Goal: Information Seeking & Learning: Learn about a topic

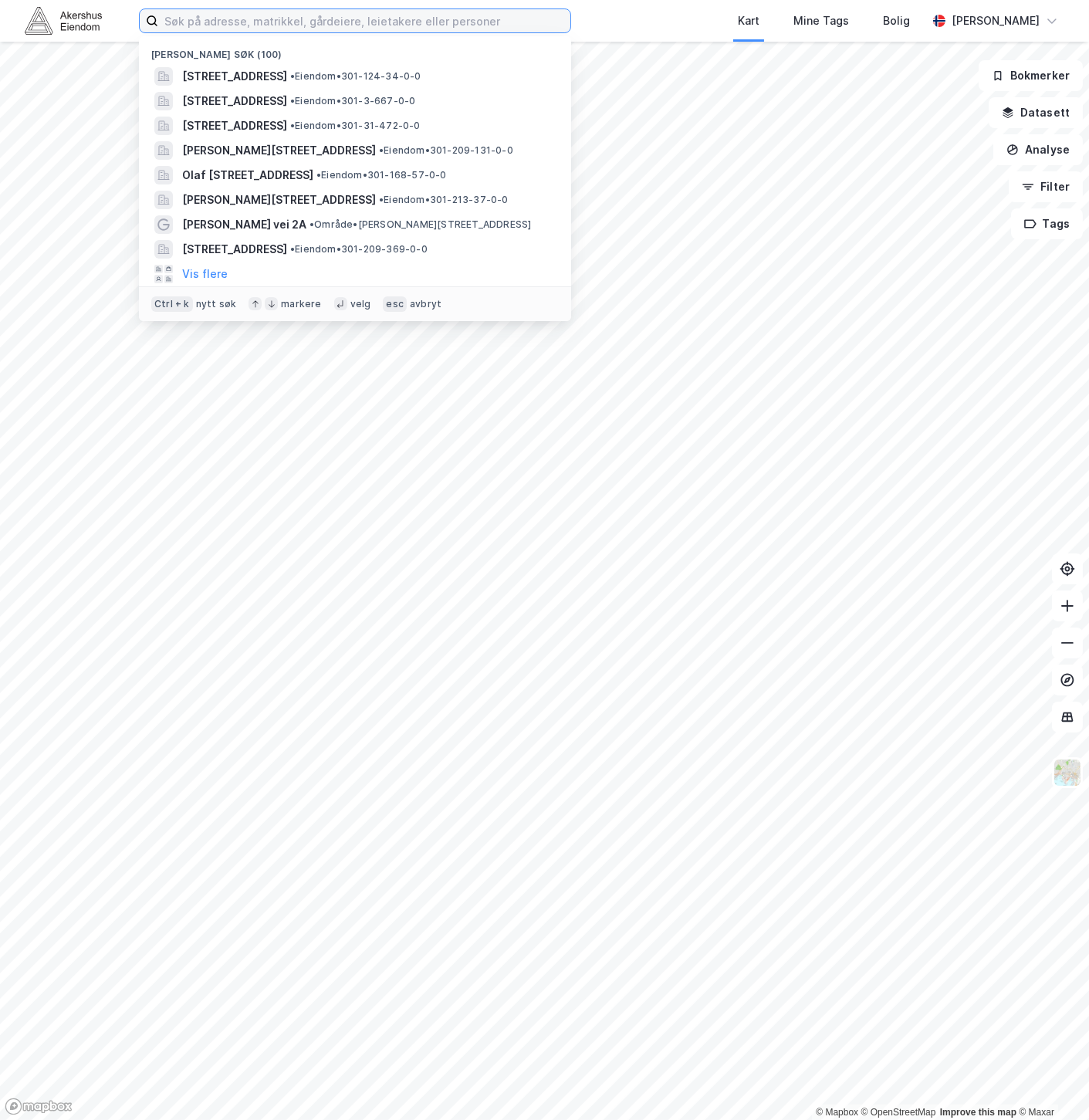
click at [382, 24] on input at bounding box center [365, 21] width 413 height 23
paste input "[PERSON_NAME][STREET_ADDRESS]"
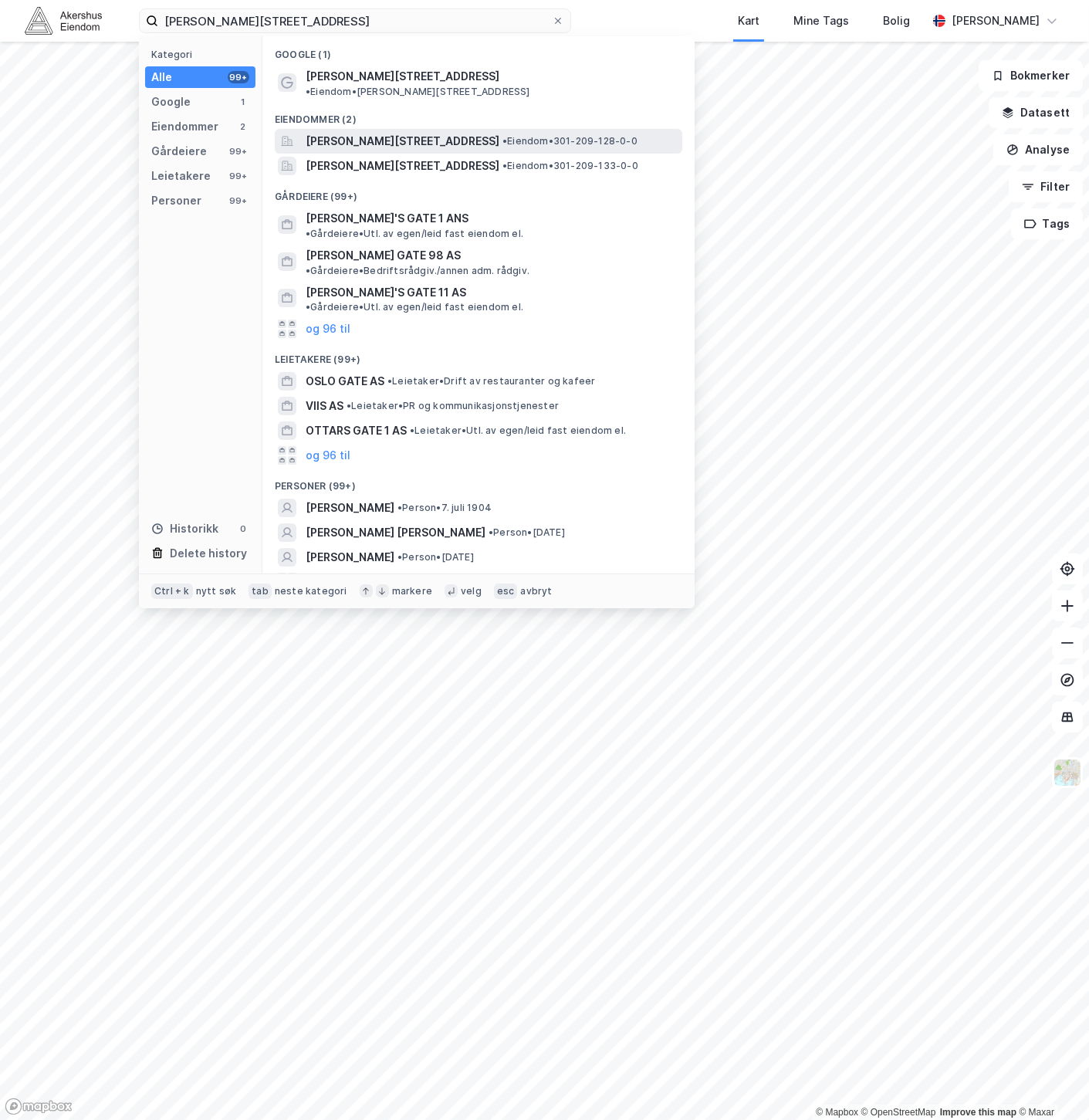
click at [443, 133] on span "[PERSON_NAME][STREET_ADDRESS]" at bounding box center [403, 140] width 194 height 18
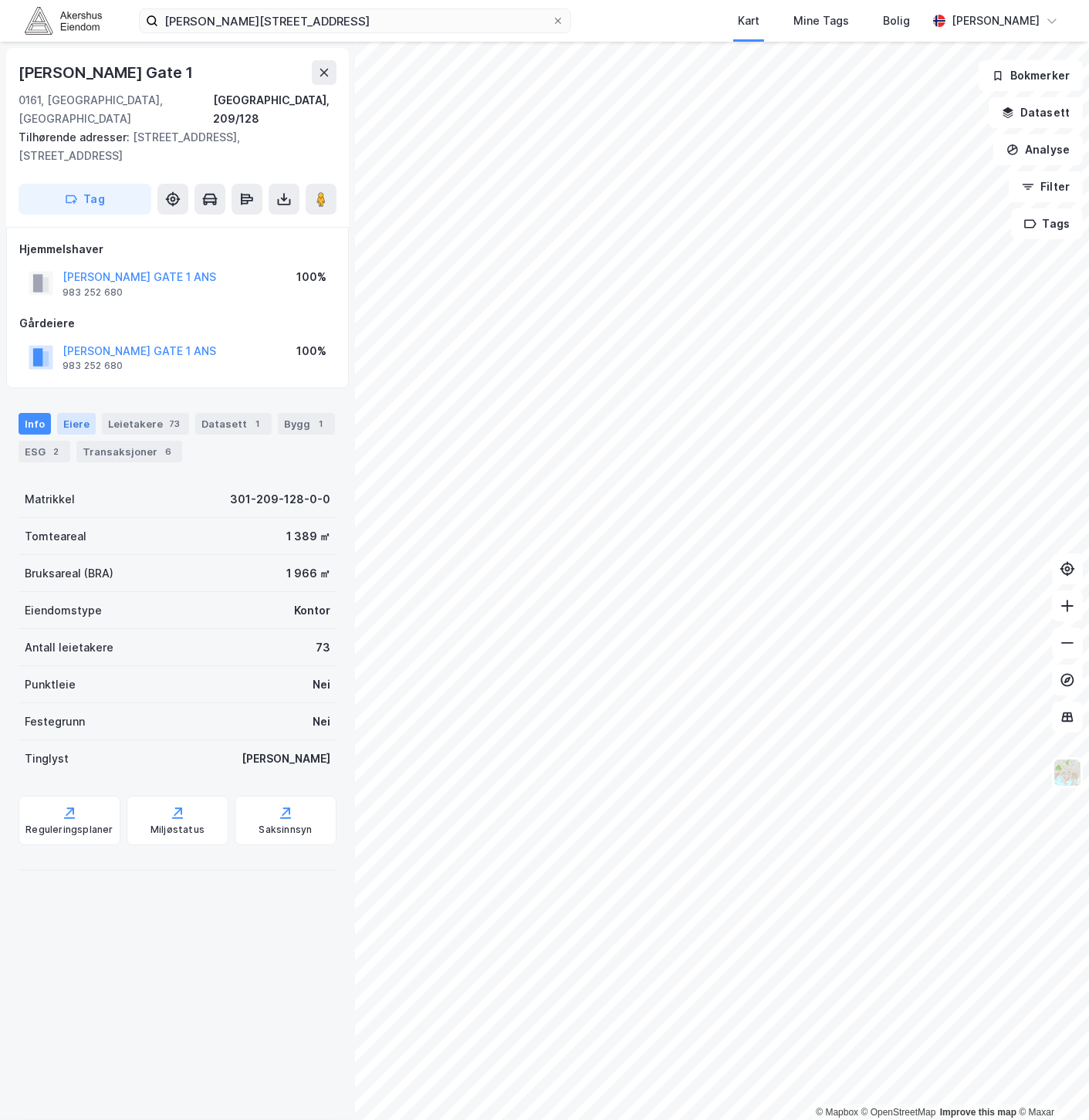
click at [65, 413] on div "Eiere" at bounding box center [76, 423] width 39 height 22
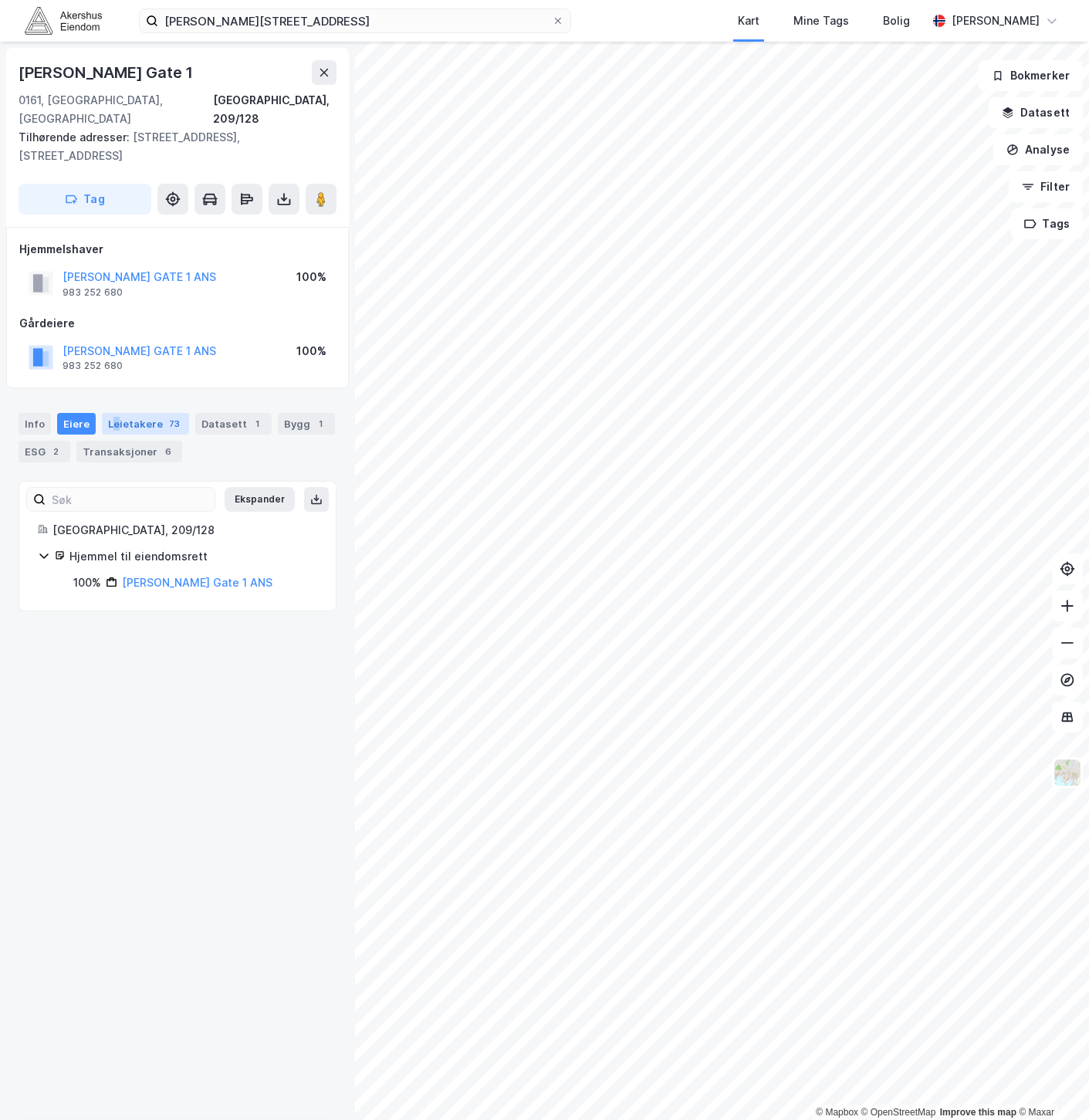
click at [114, 413] on div "Leietakere 73" at bounding box center [146, 423] width 88 height 22
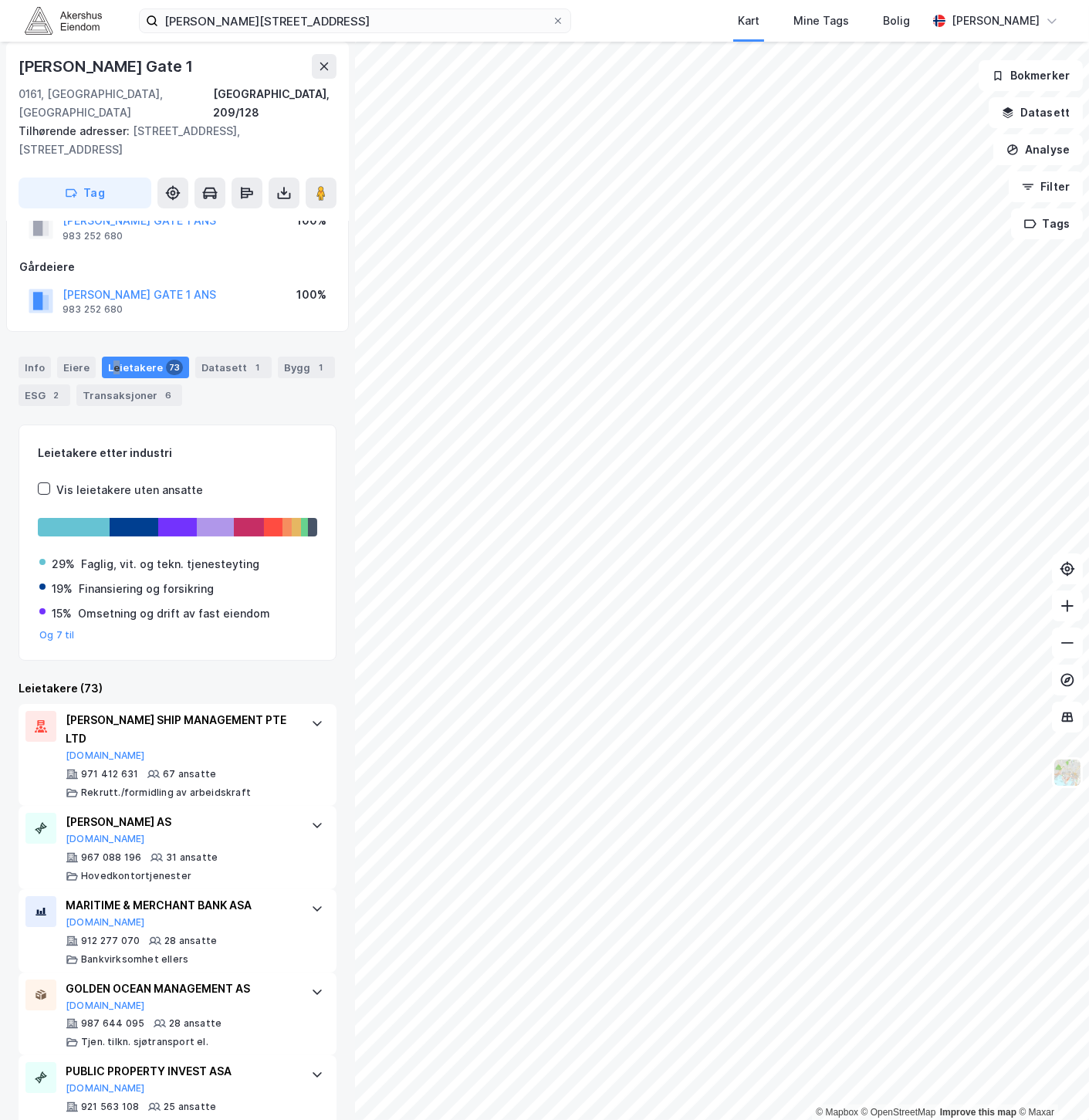
scroll to position [86, 0]
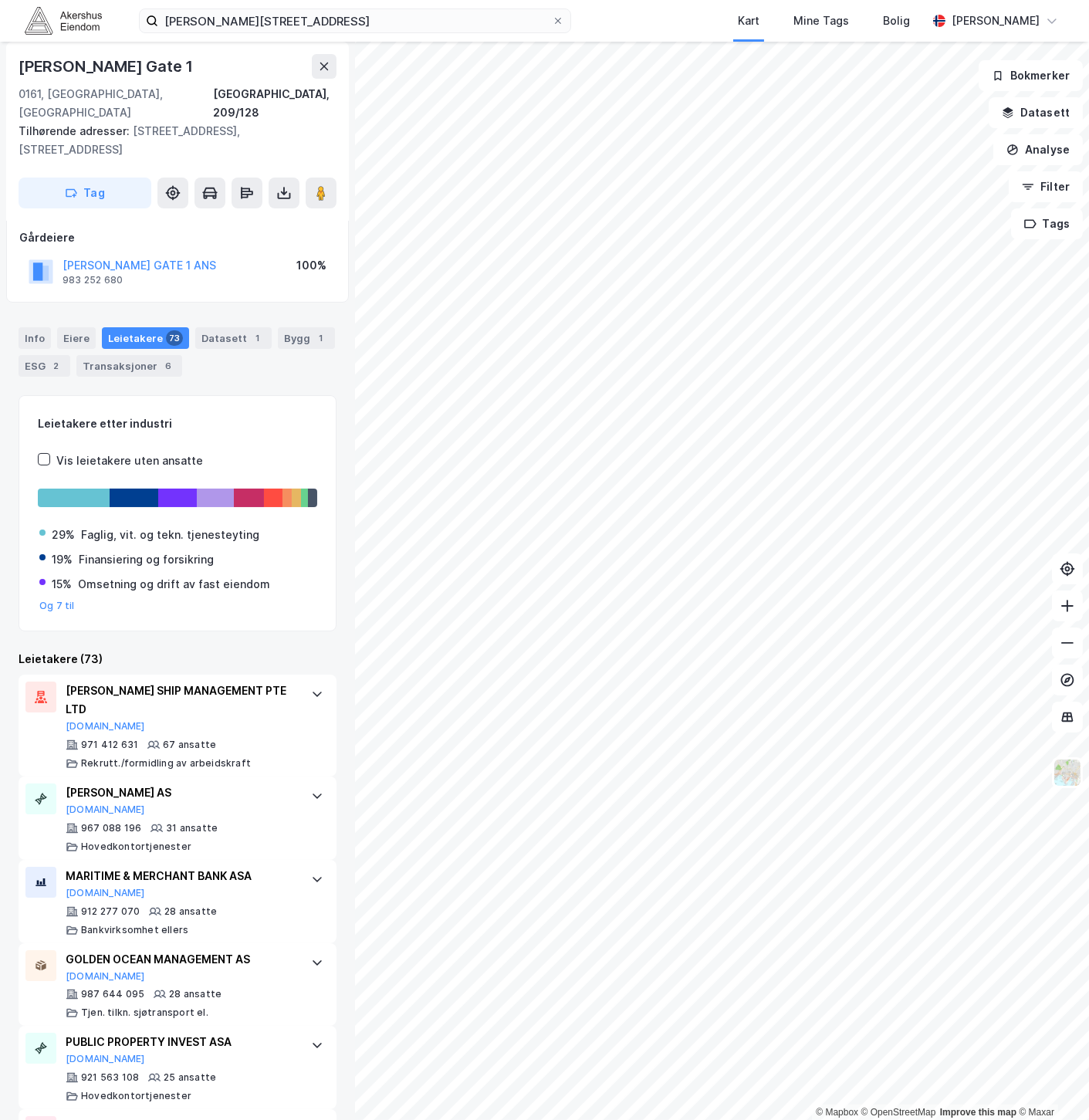
click at [639, 31] on div "[PERSON_NAME][STREET_ADDRESS] Kart Mine Tags [PERSON_NAME] [PERSON_NAME]" at bounding box center [544, 21] width 1089 height 42
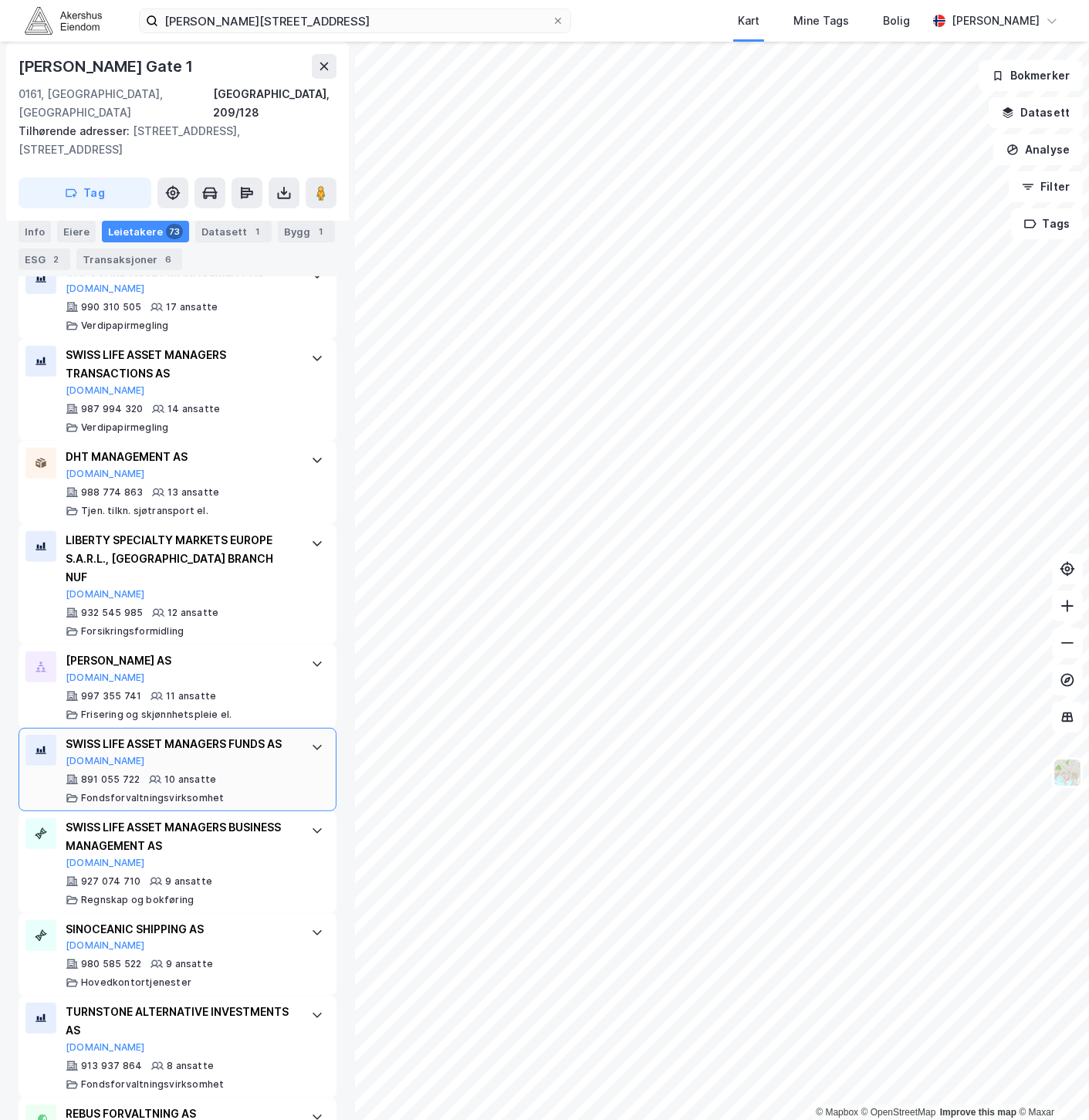
scroll to position [1029, 0]
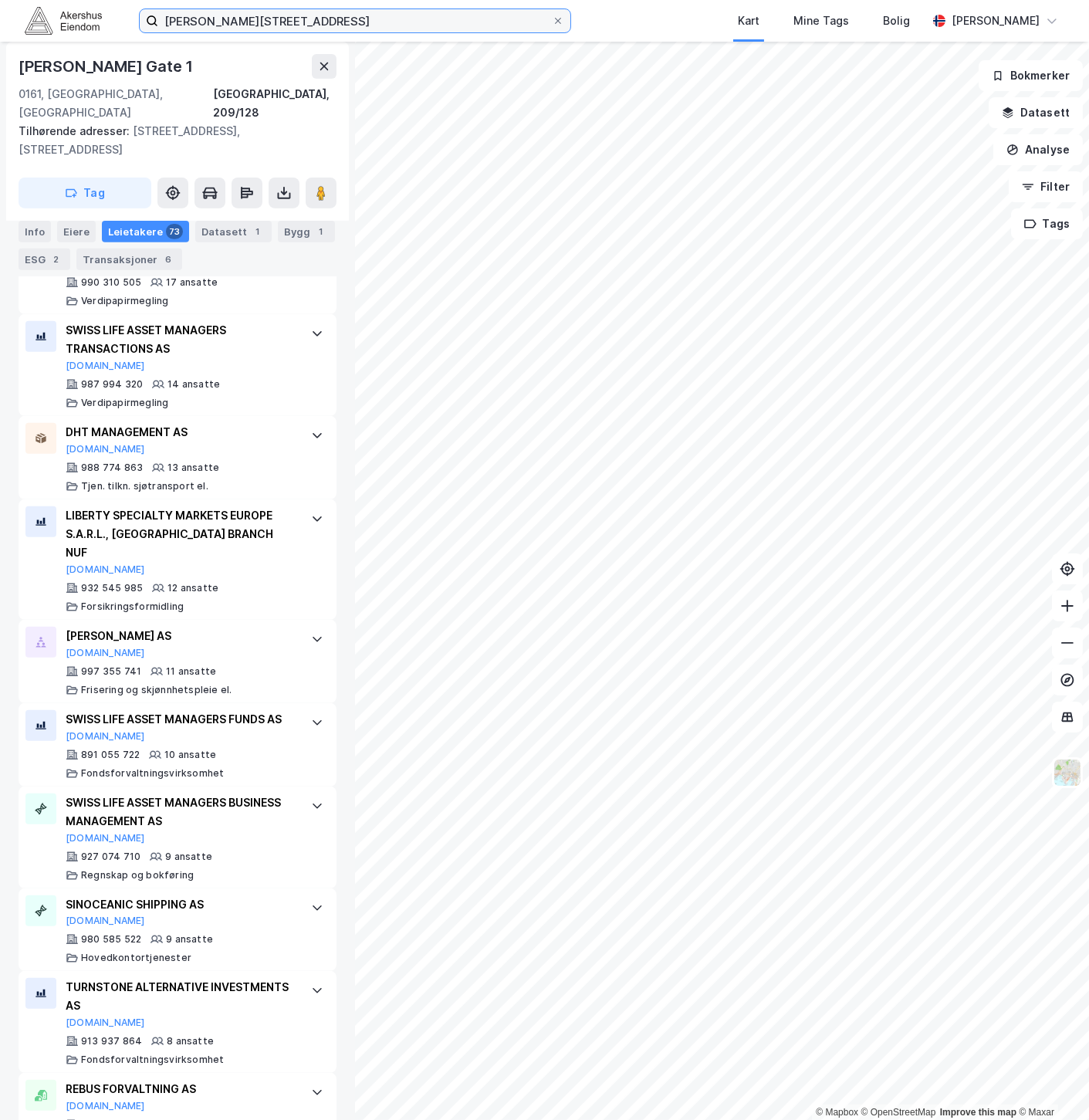
click at [483, 10] on input "[PERSON_NAME][STREET_ADDRESS]" at bounding box center [355, 21] width 394 height 23
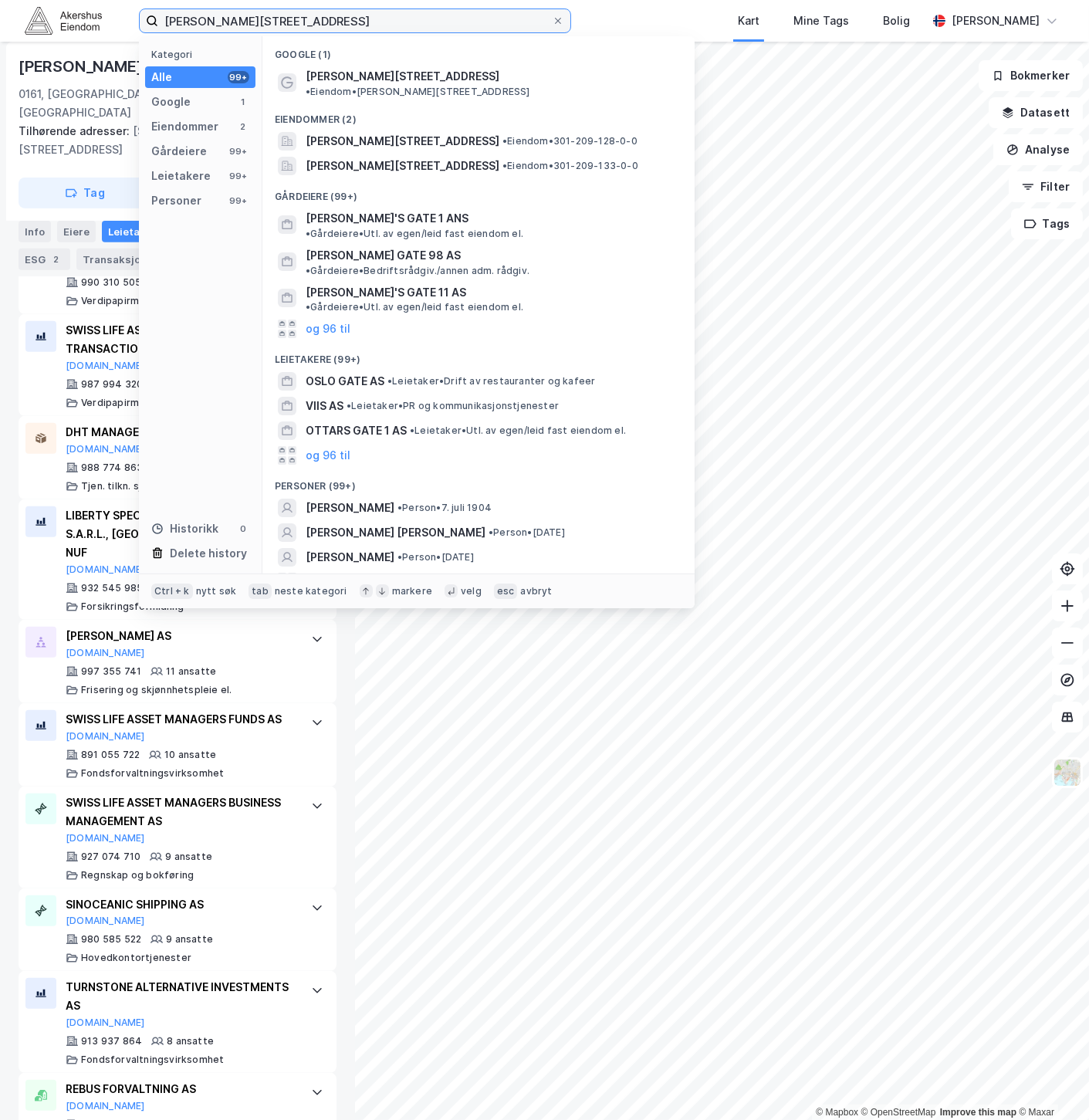
click at [483, 10] on input "[PERSON_NAME][STREET_ADDRESS]" at bounding box center [355, 21] width 394 height 23
paste input "[PERSON_NAME][STREET_ADDRESS], 0162"
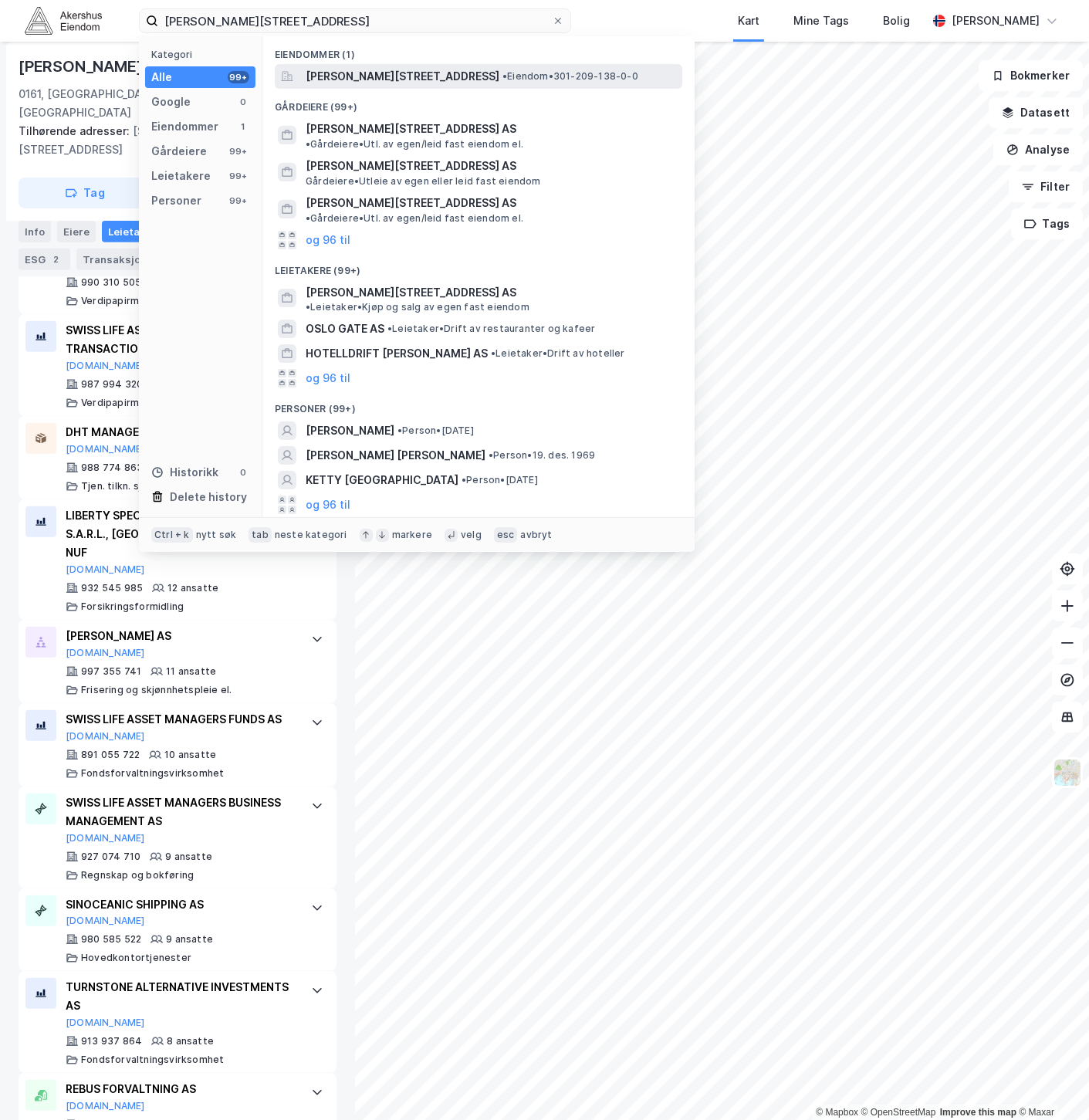
click at [467, 78] on span "[PERSON_NAME][STREET_ADDRESS]" at bounding box center [403, 75] width 194 height 18
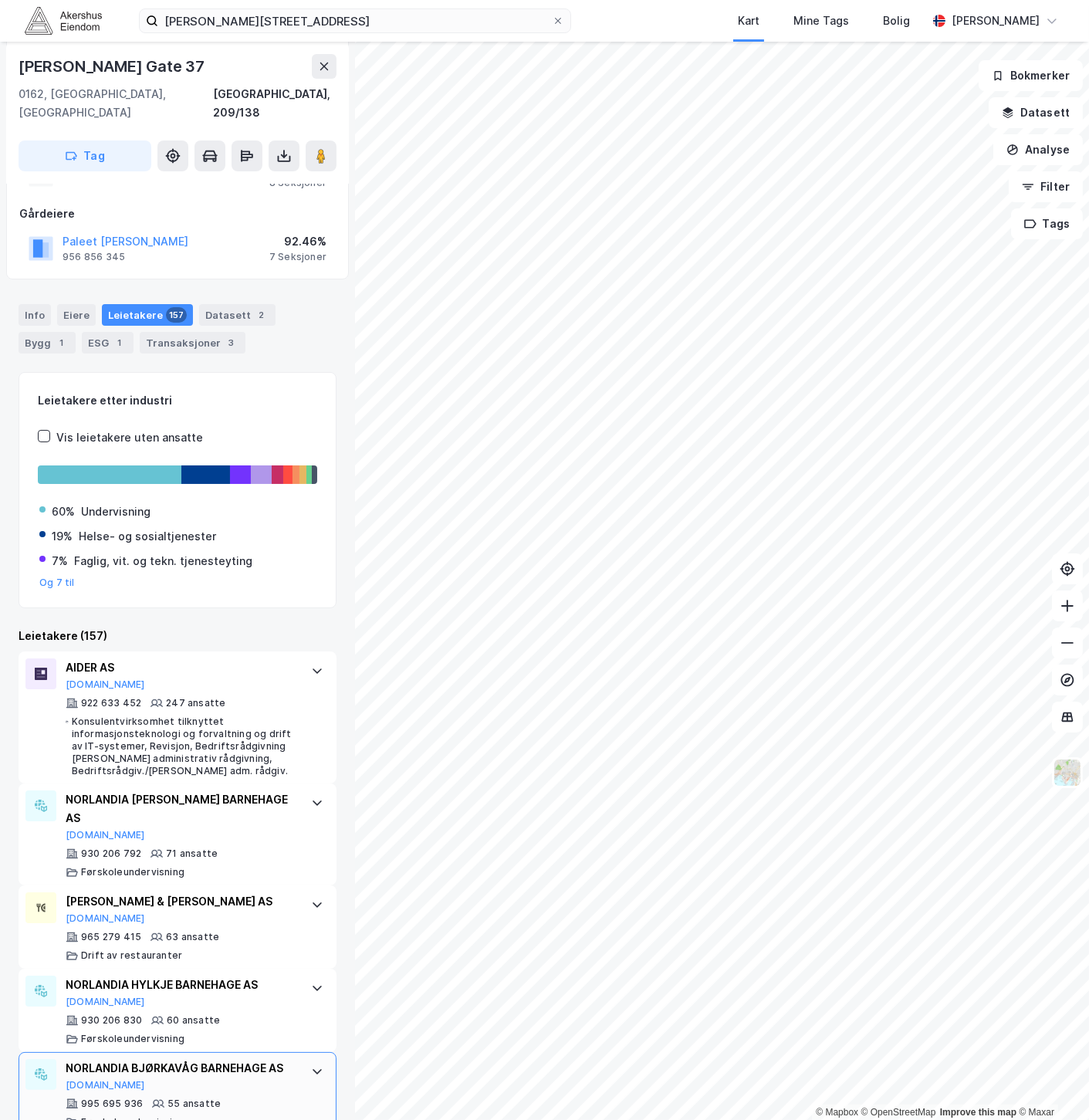
scroll to position [206, 0]
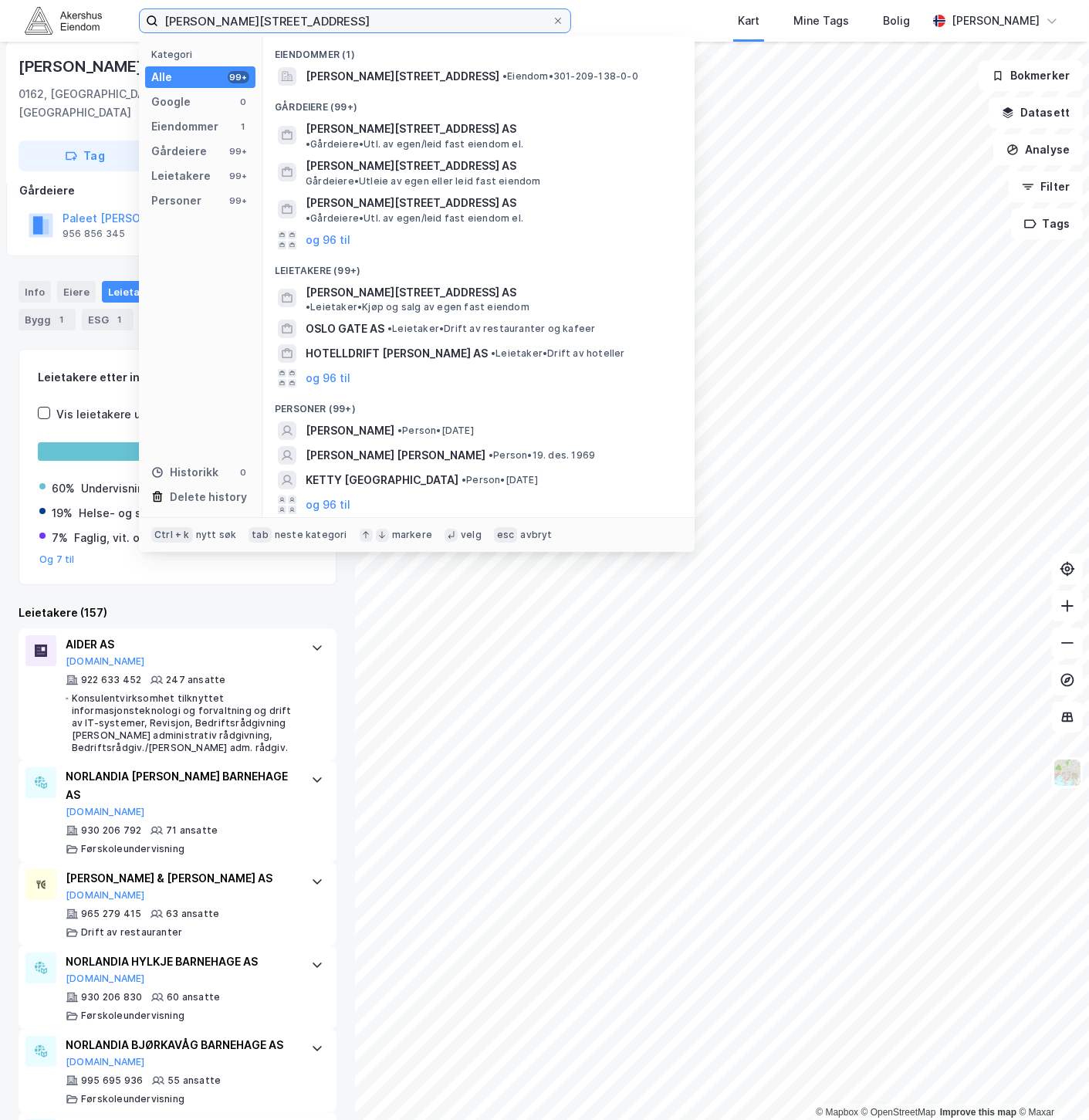
drag, startPoint x: 355, startPoint y: 22, endPoint x: 95, endPoint y: 6, distance: 260.5
click at [95, 6] on div "[PERSON_NAME][STREET_ADDRESS] Kategori Alle 99+ Google 0 Eiendommer 1 Gårdeiere…" at bounding box center [544, 21] width 1089 height 42
paste input "Dronning [STREET_ADDRESS]"
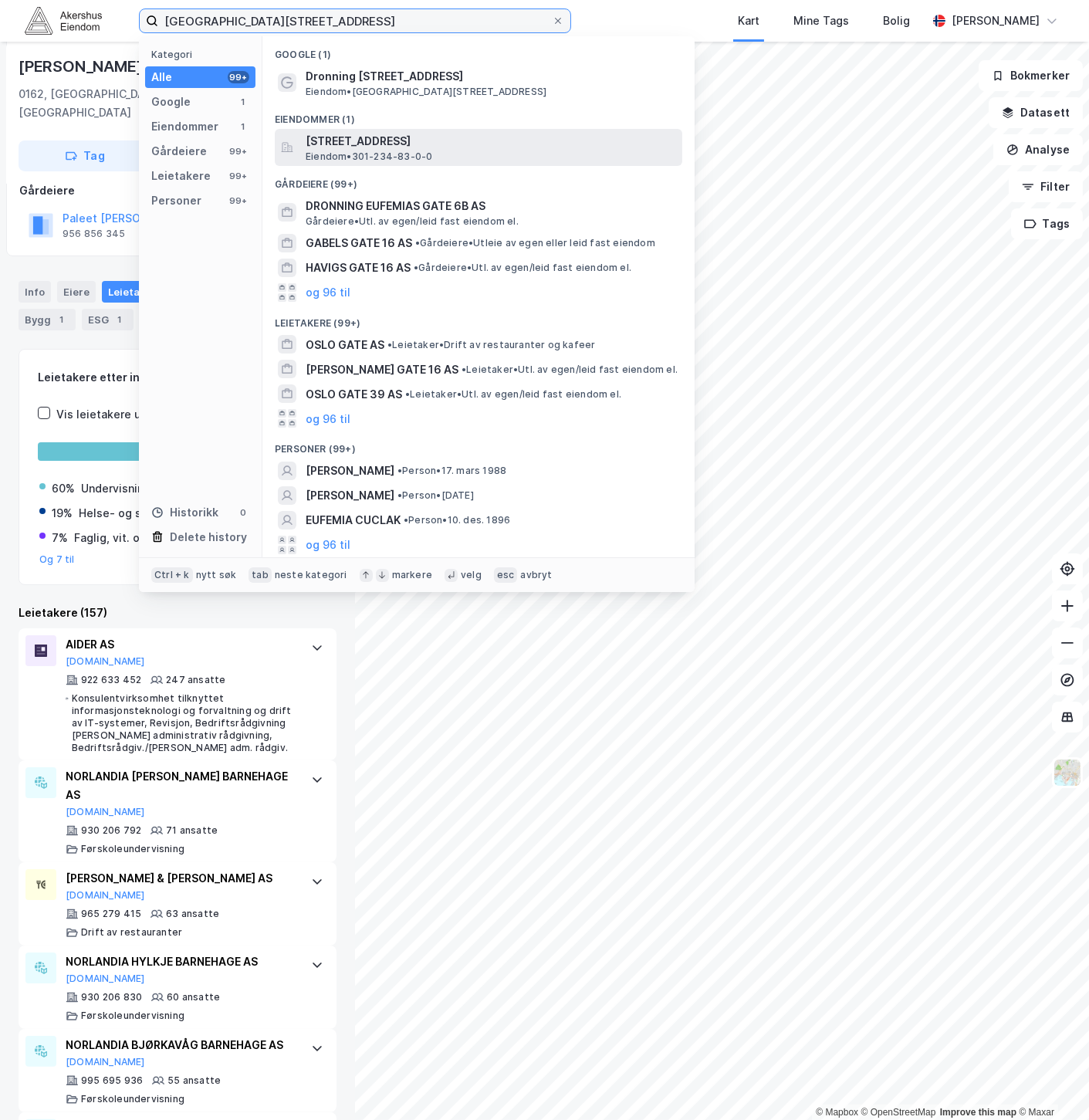
type input "[GEOGRAPHIC_DATA][STREET_ADDRESS]"
click at [421, 152] on span "Eiendom • 301-234-83-0-0" at bounding box center [369, 157] width 127 height 12
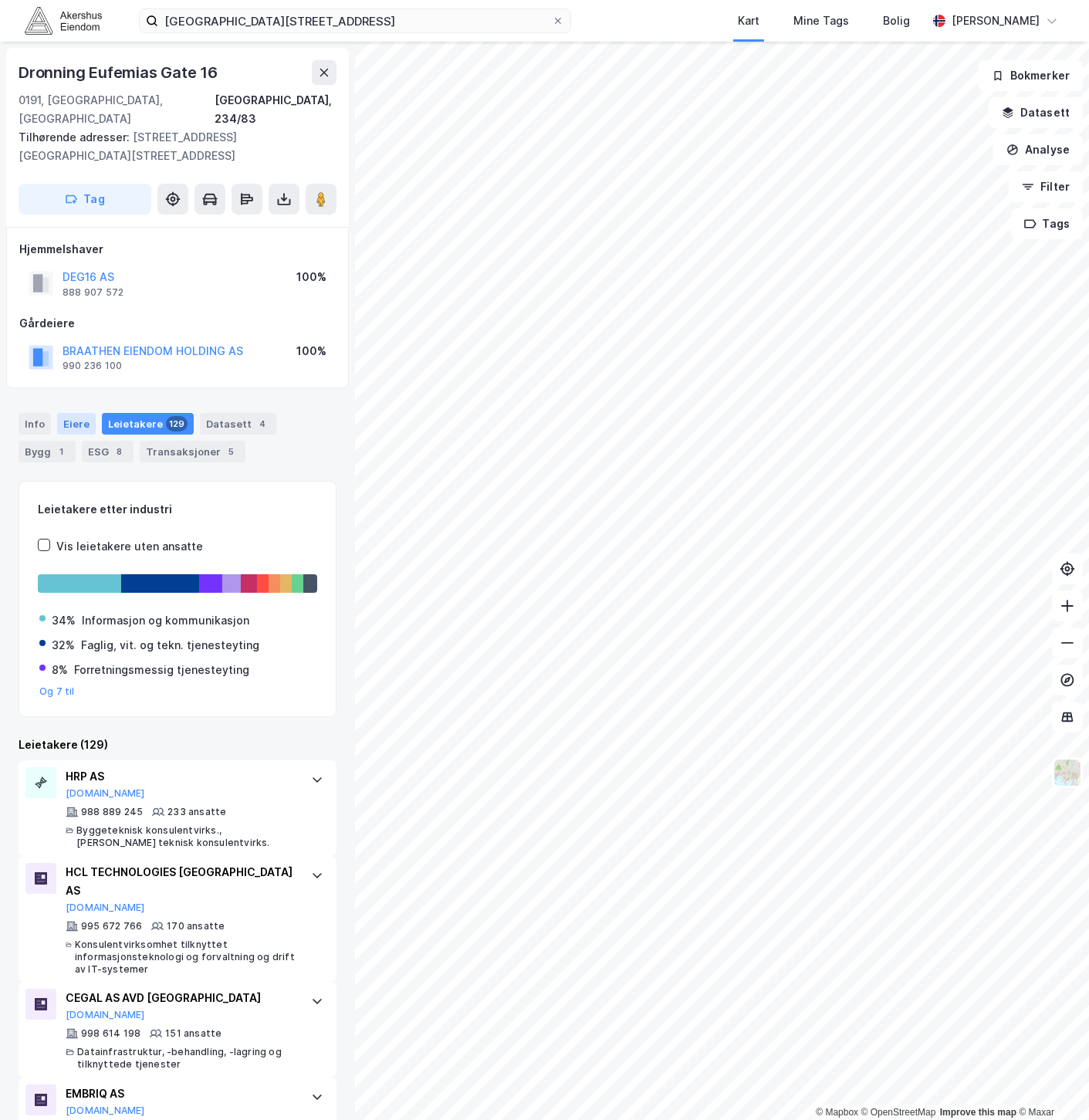
click at [74, 413] on div "Eiere" at bounding box center [76, 423] width 39 height 22
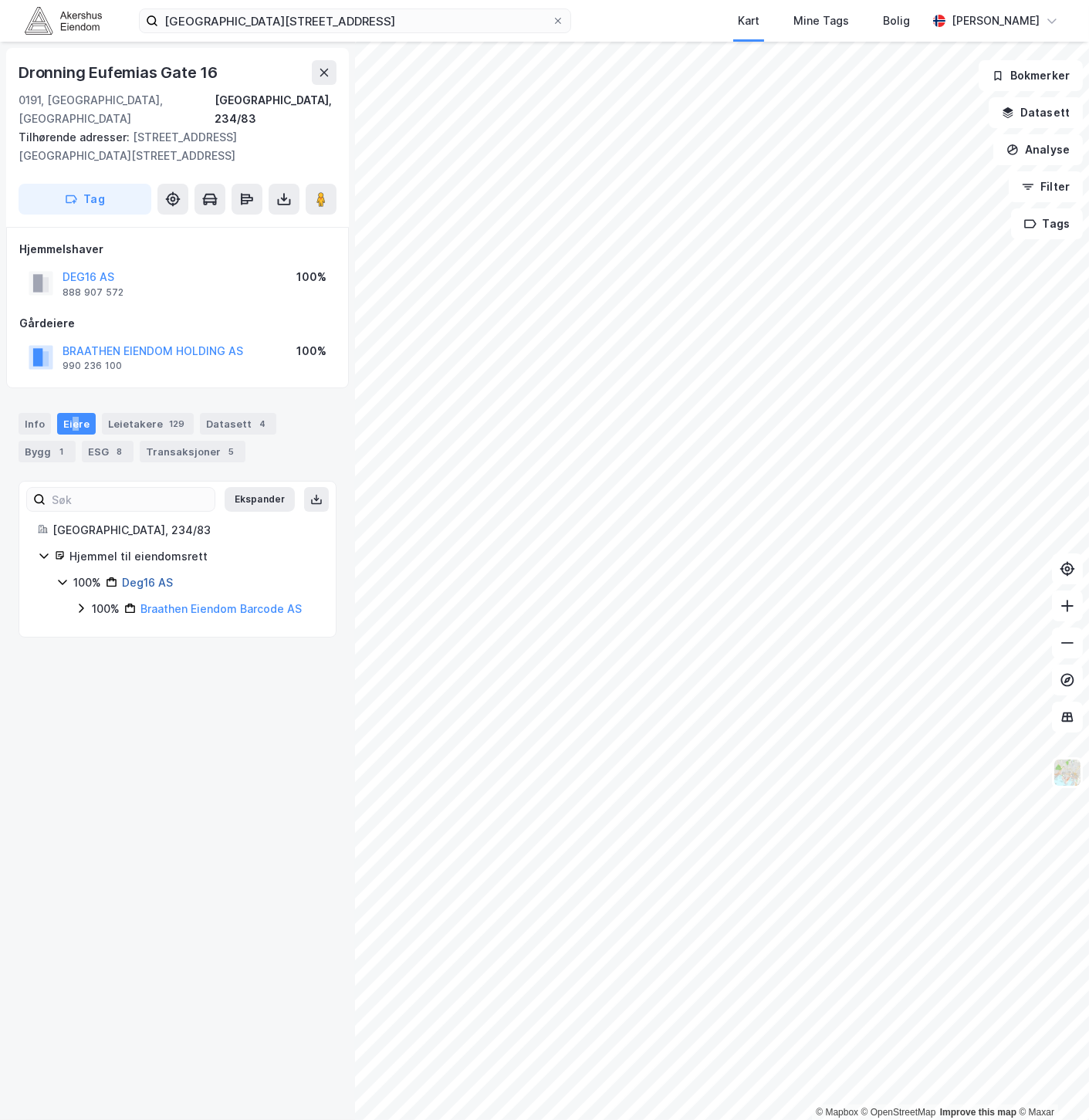
click at [140, 576] on link "Deg16 AS" at bounding box center [147, 582] width 51 height 13
